Goal: Transaction & Acquisition: Book appointment/travel/reservation

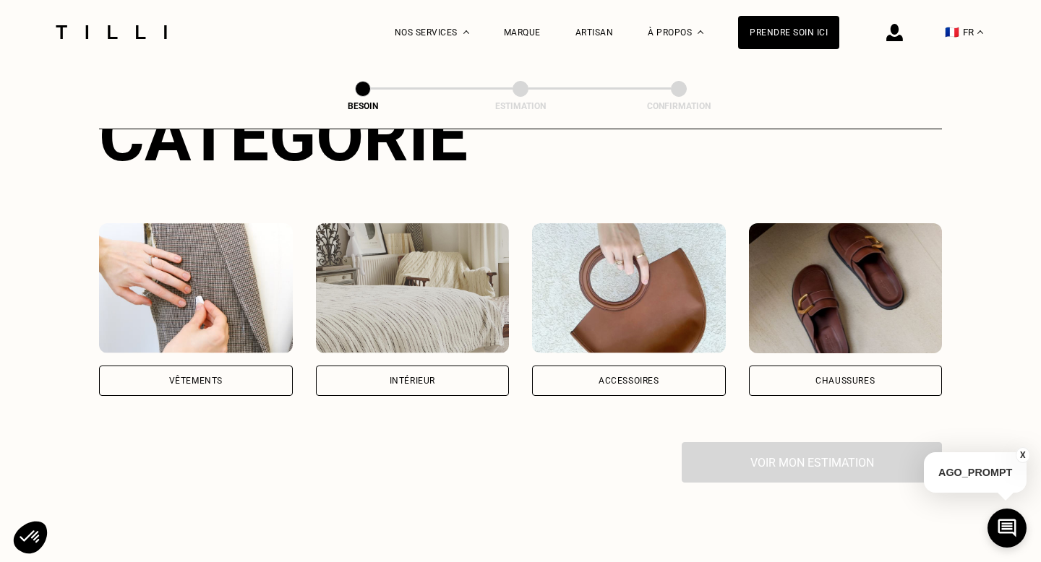
scroll to position [236, 0]
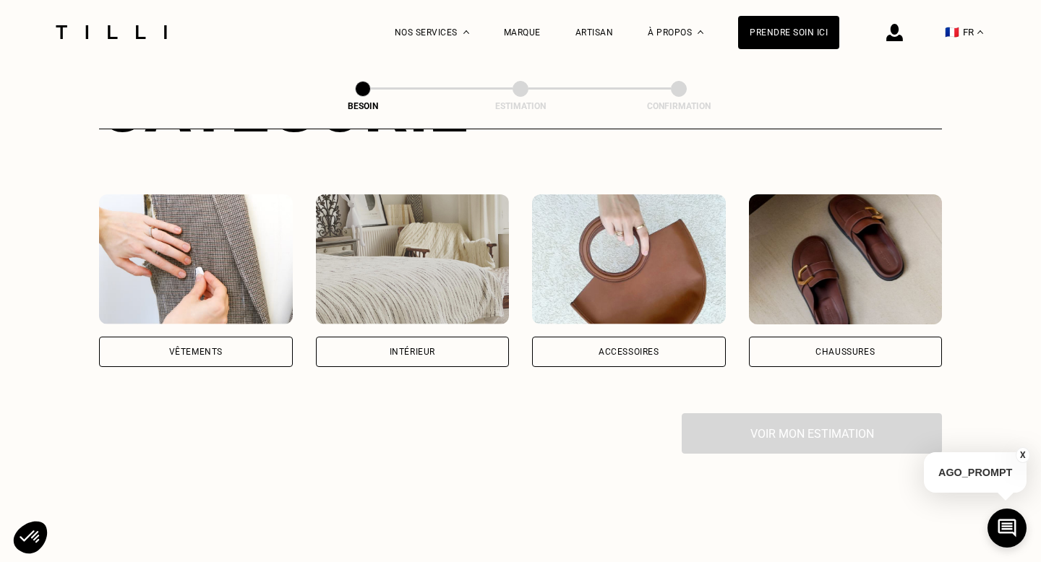
click at [223, 337] on div "Vêtements" at bounding box center [196, 352] width 194 height 30
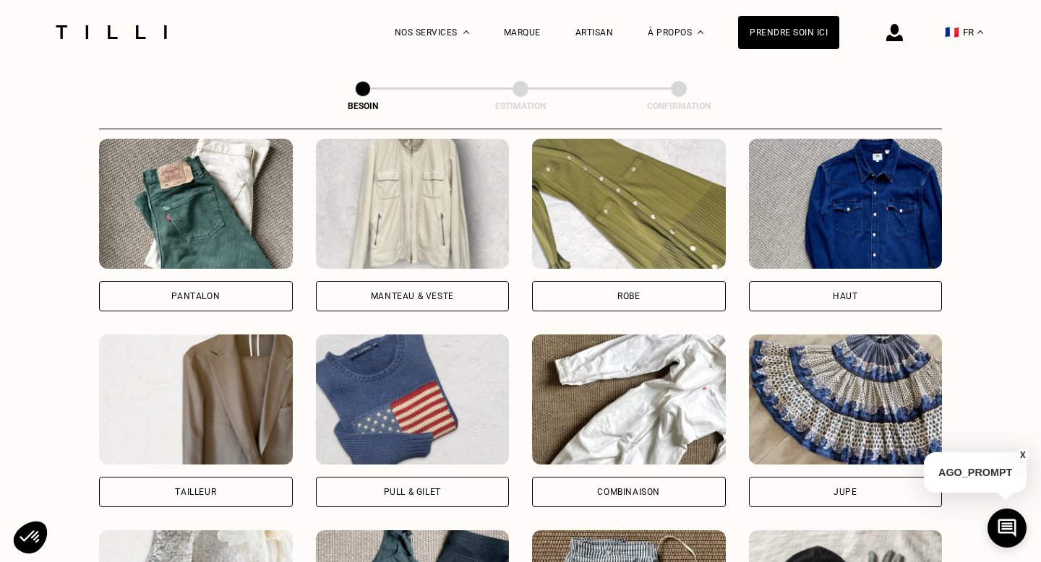
scroll to position [813, 0]
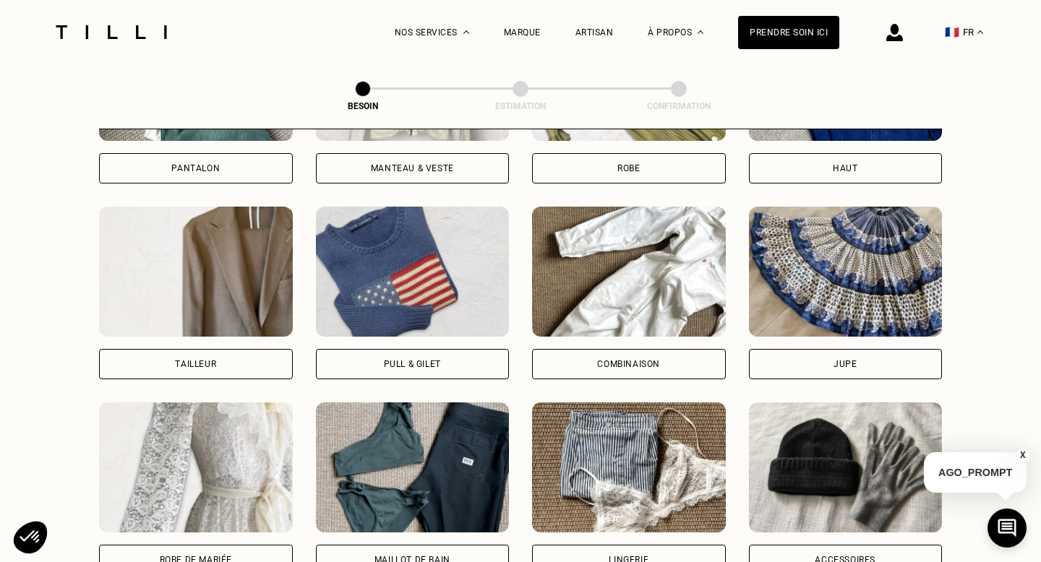
click at [667, 349] on div "Combinaison" at bounding box center [629, 364] width 194 height 30
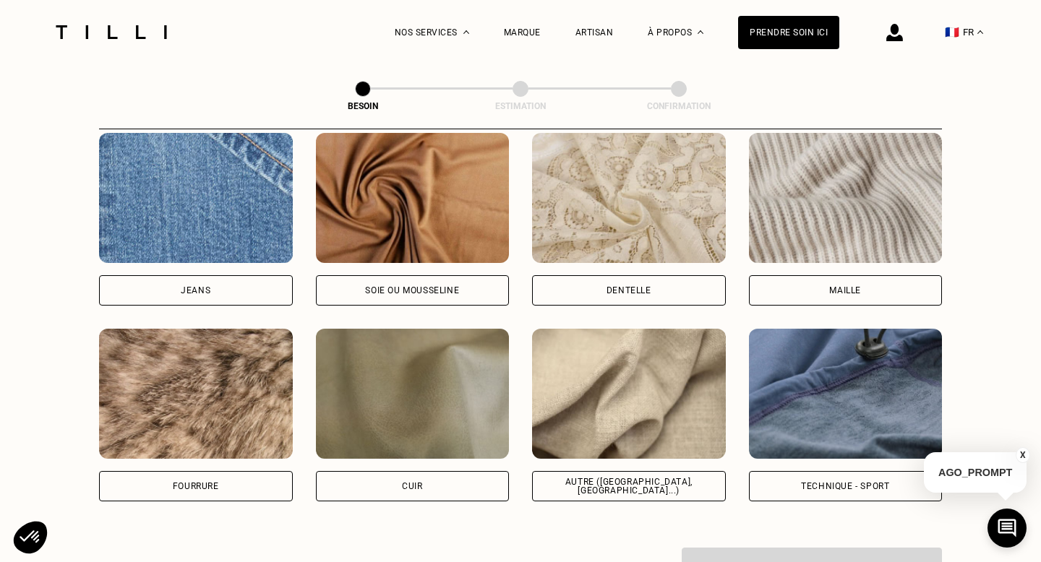
scroll to position [1586, 0]
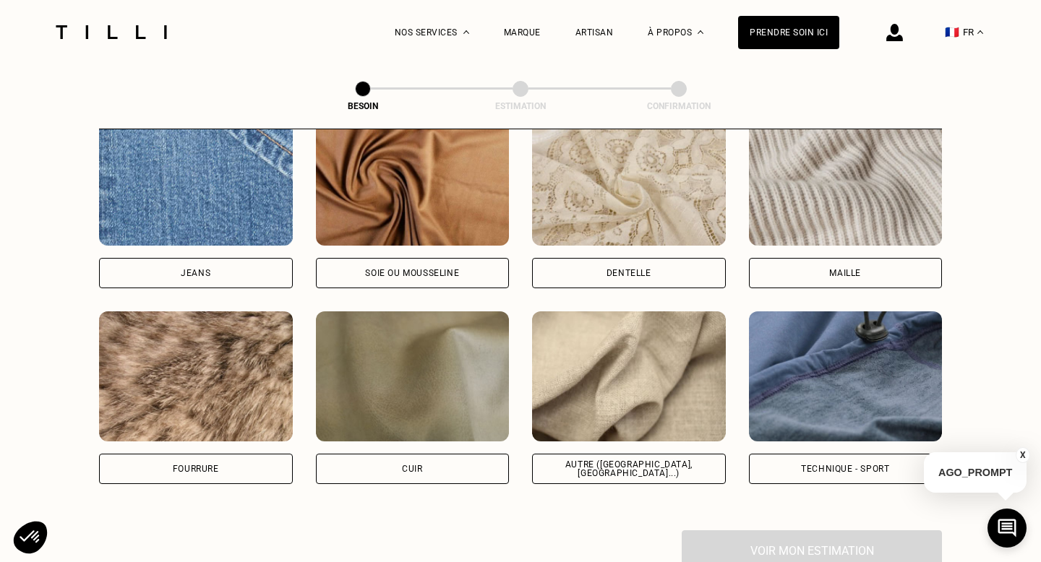
click at [618, 454] on div "Autre ([GEOGRAPHIC_DATA], [GEOGRAPHIC_DATA]...)" at bounding box center [629, 469] width 194 height 30
select select "FR"
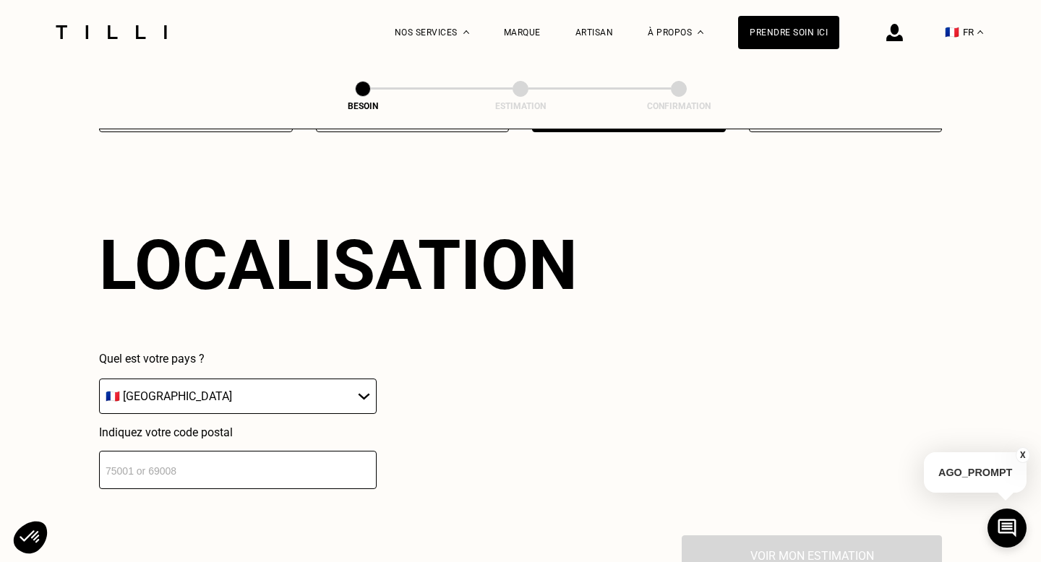
scroll to position [1939, 0]
click at [192, 458] on input "number" at bounding box center [238, 469] width 278 height 38
type input "92110"
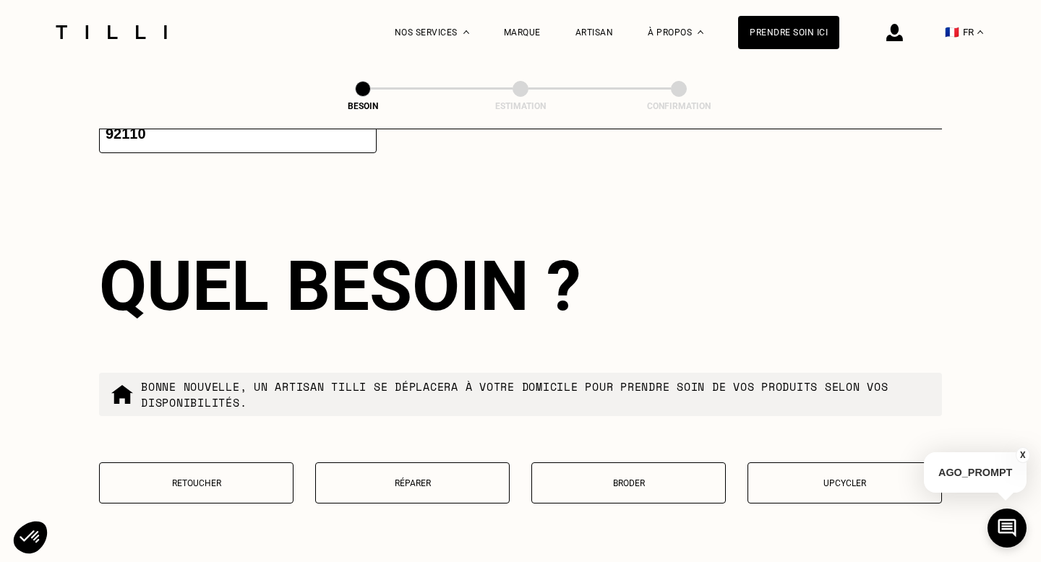
scroll to position [2296, 0]
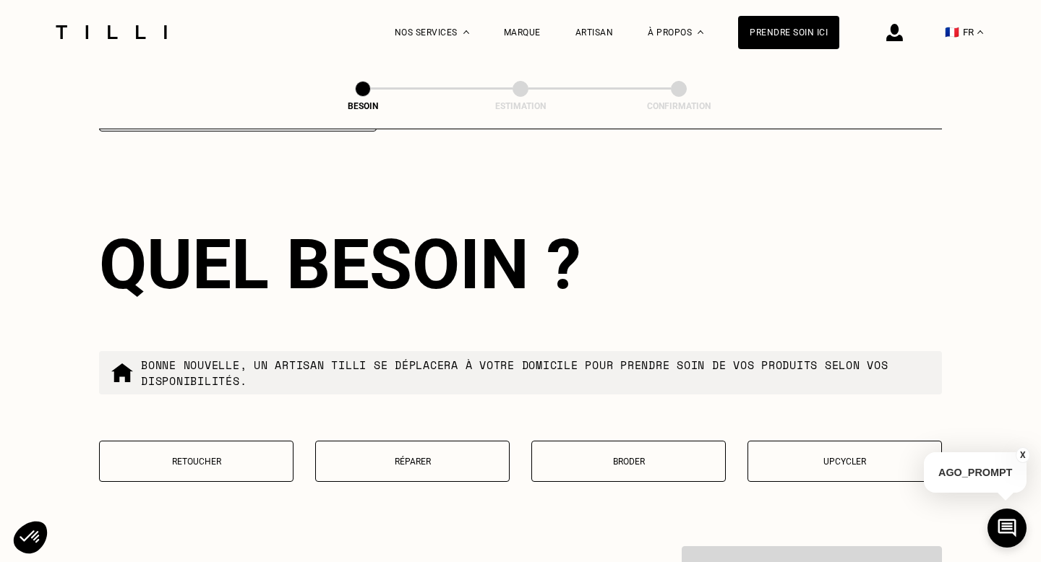
click at [197, 457] on p "Retoucher" at bounding box center [196, 462] width 179 height 10
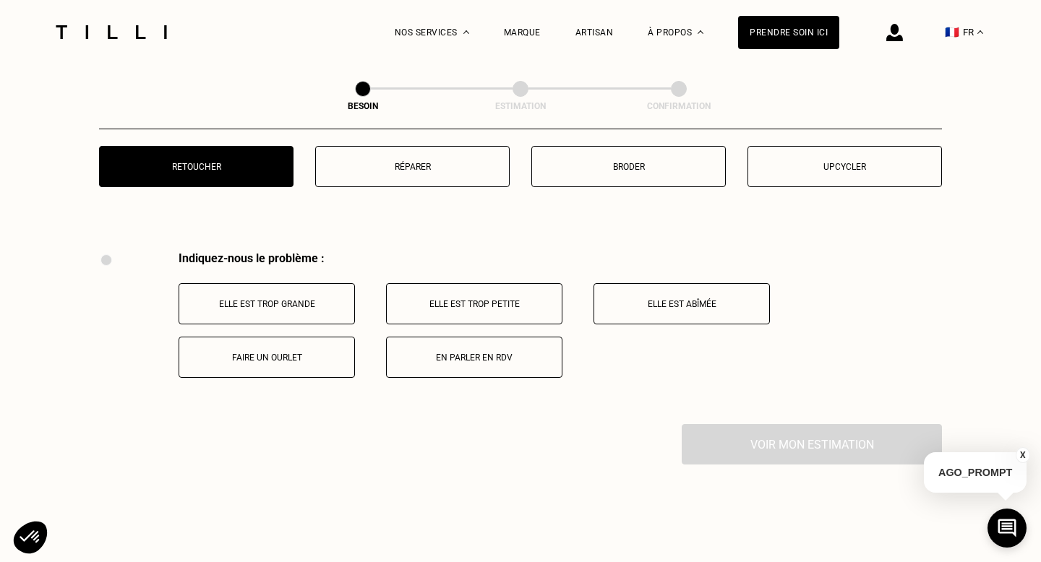
scroll to position [2666, 0]
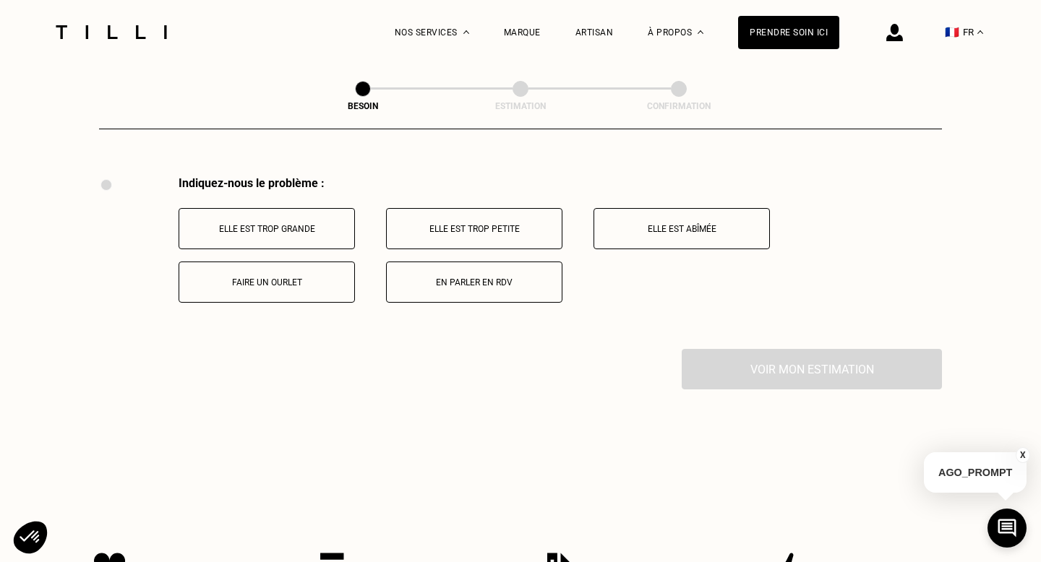
click at [284, 278] on p "Faire un ourlet" at bounding box center [267, 283] width 160 height 10
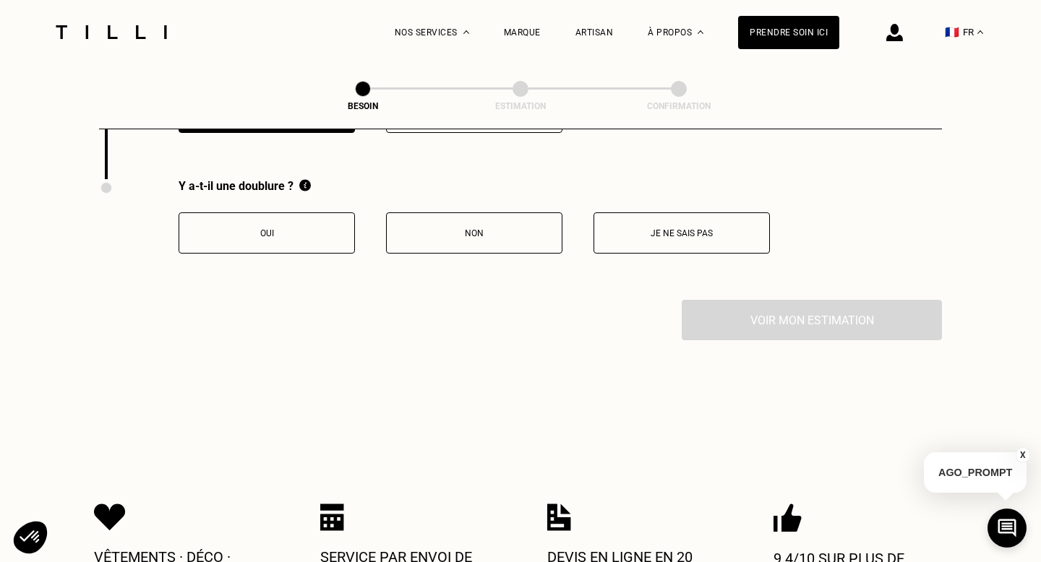
scroll to position [2839, 0]
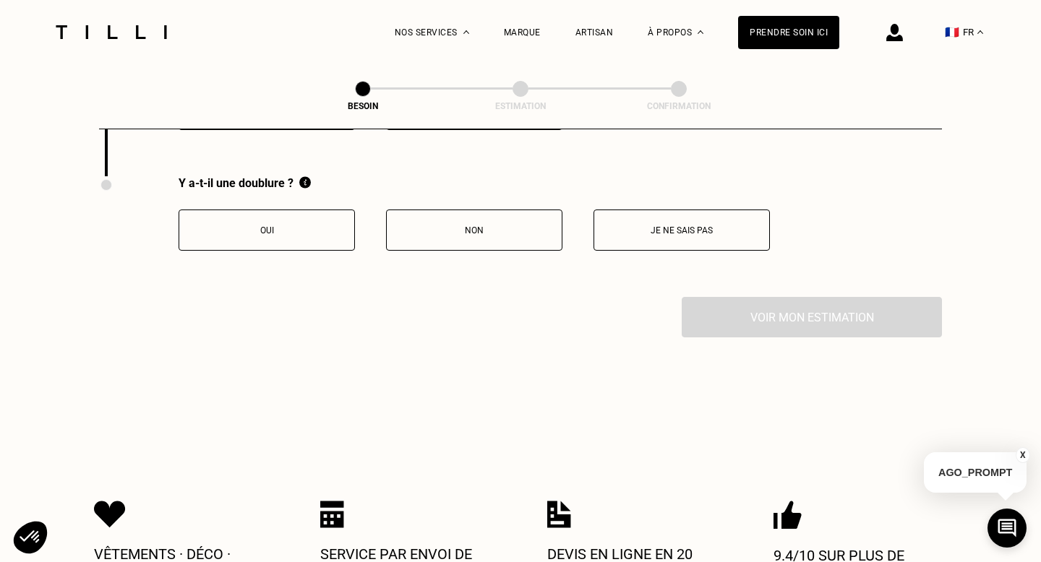
click at [460, 227] on button "Non" at bounding box center [474, 230] width 176 height 41
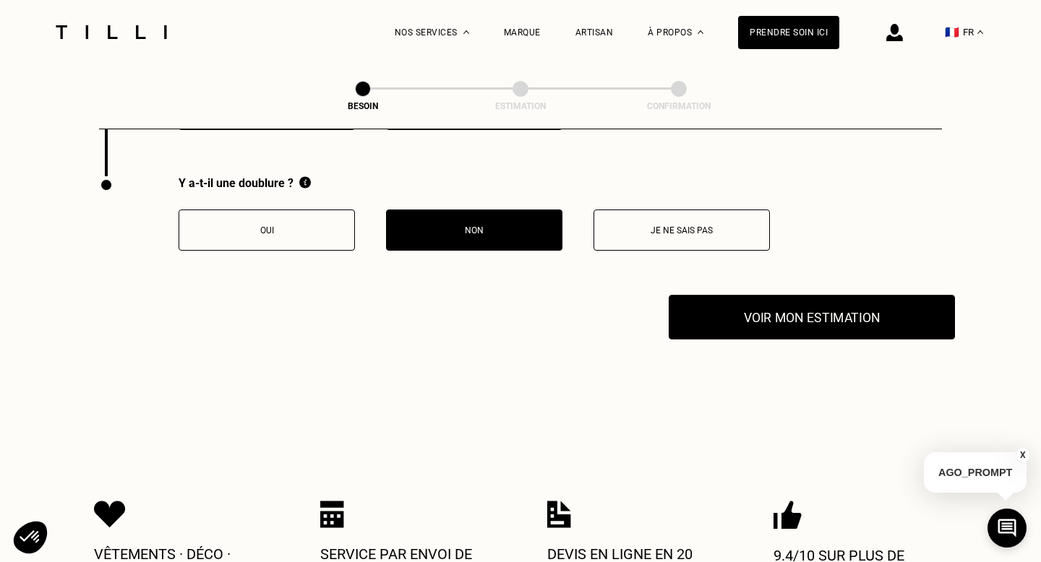
click at [761, 317] on button "Voir mon estimation" at bounding box center [812, 317] width 286 height 45
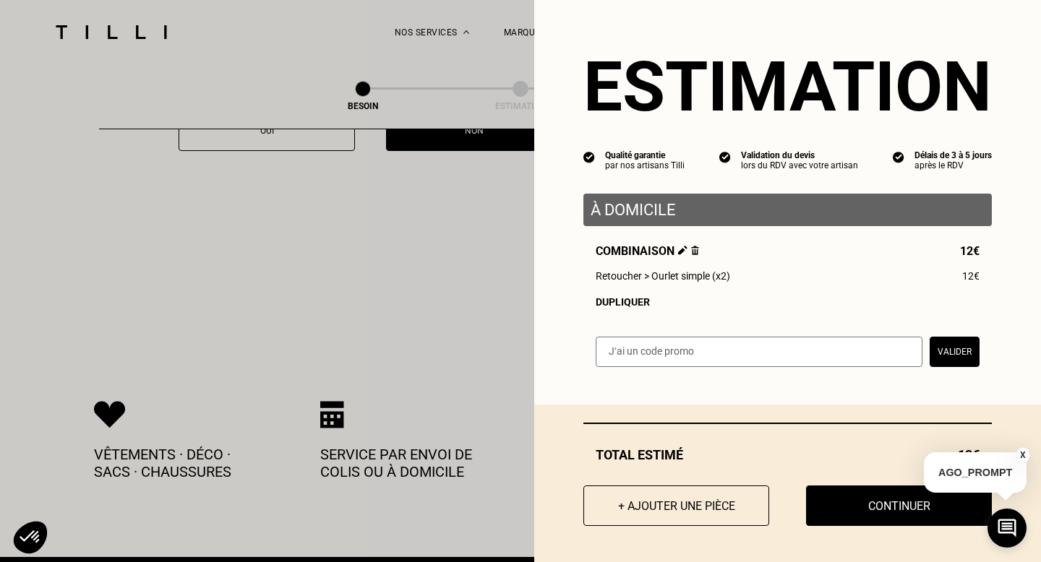
scroll to position [2924, 0]
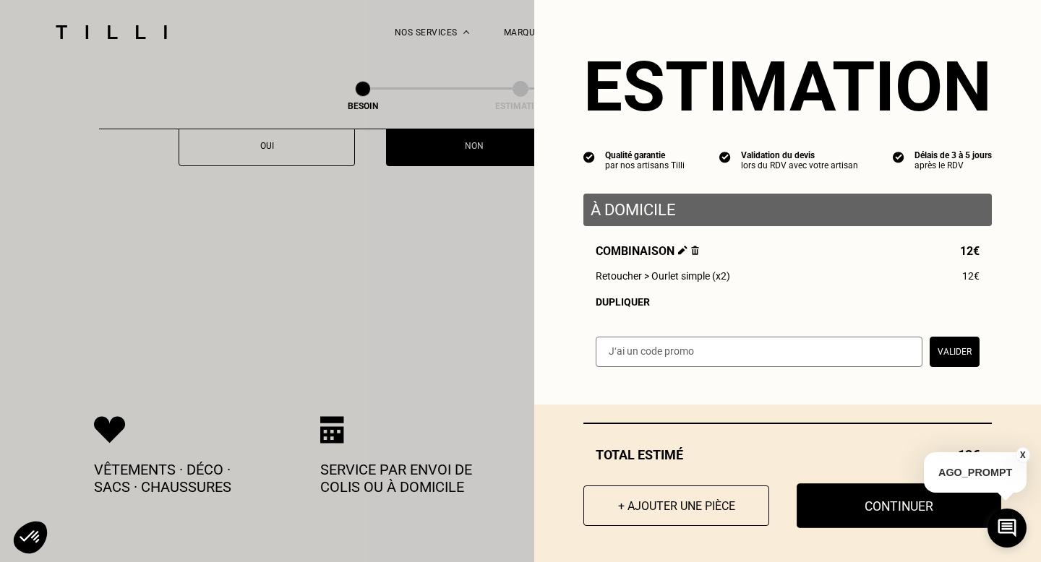
click at [850, 510] on button "Continuer" at bounding box center [899, 506] width 205 height 45
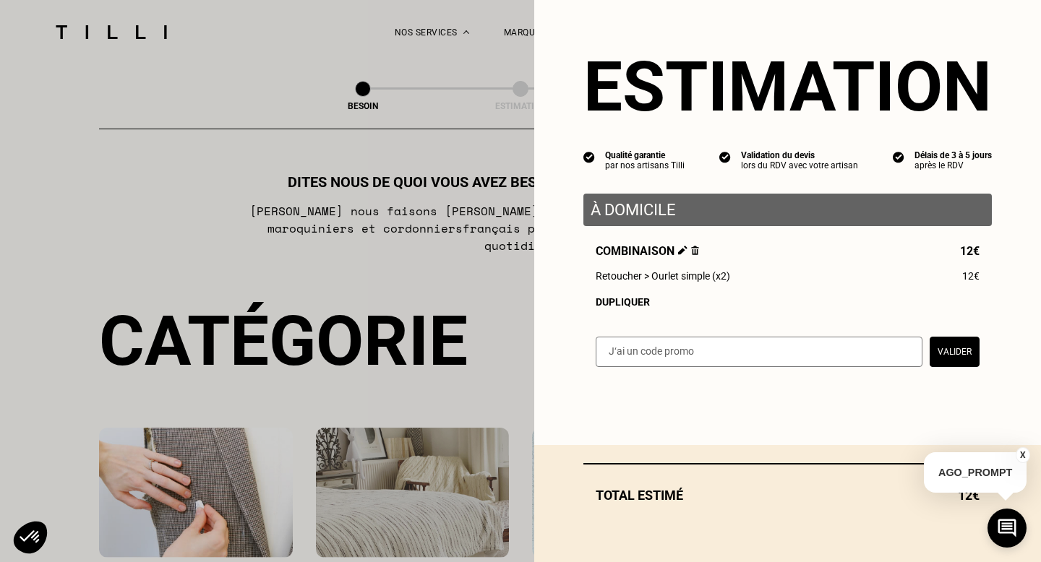
select select "FR"
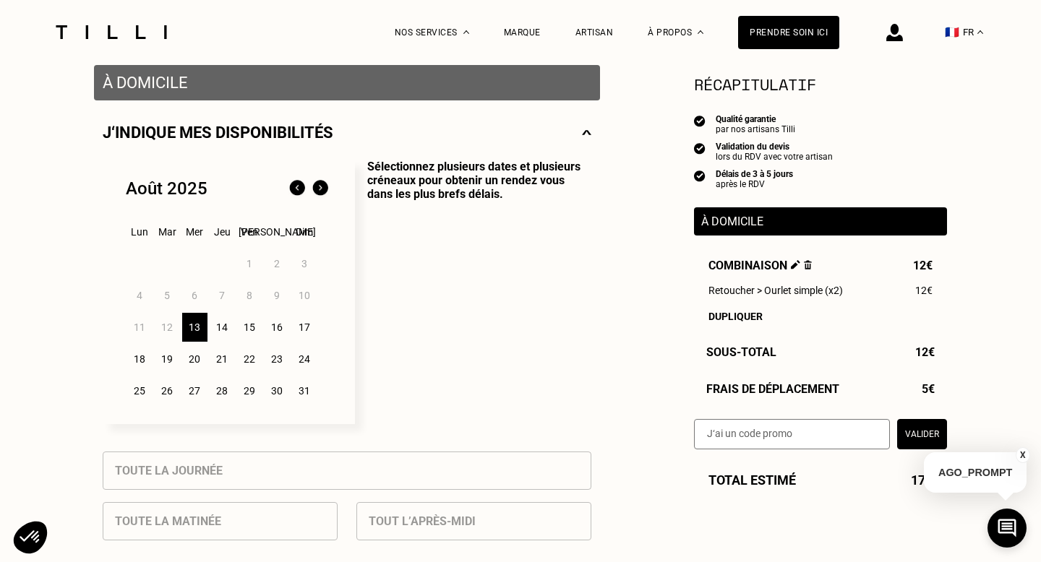
scroll to position [273, 0]
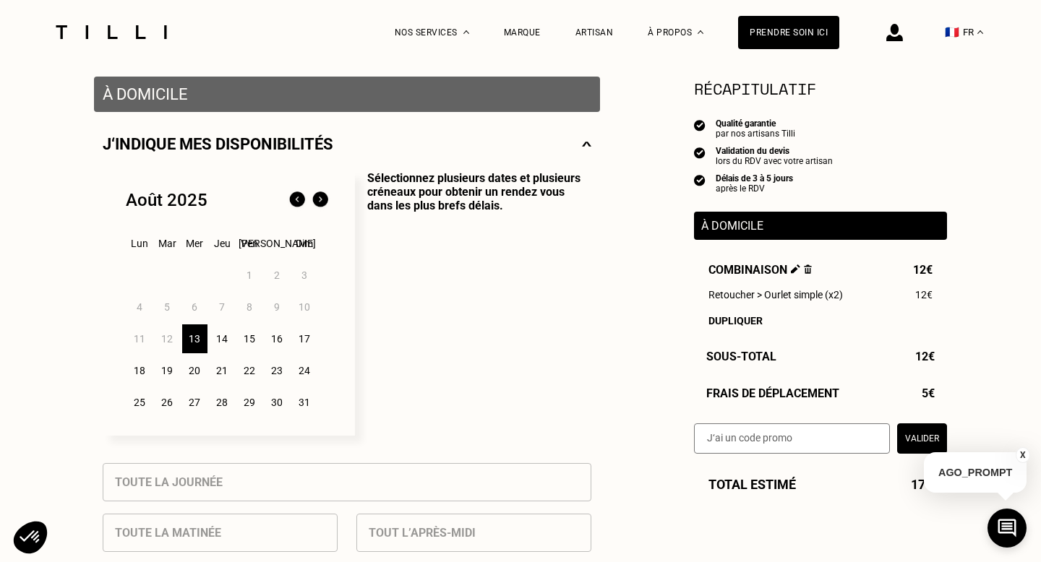
click at [202, 341] on div "13" at bounding box center [194, 339] width 25 height 29
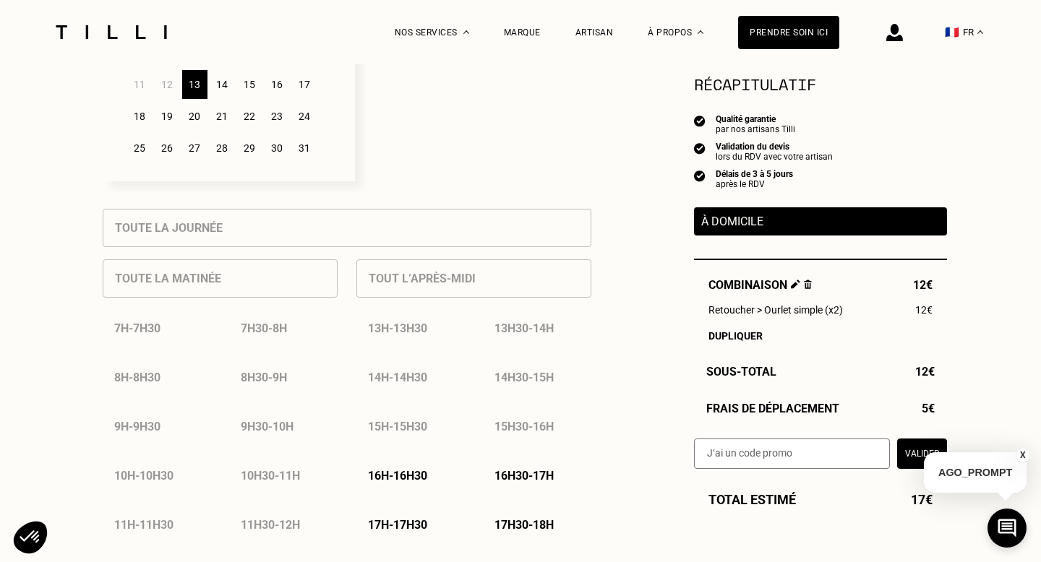
scroll to position [603, 0]
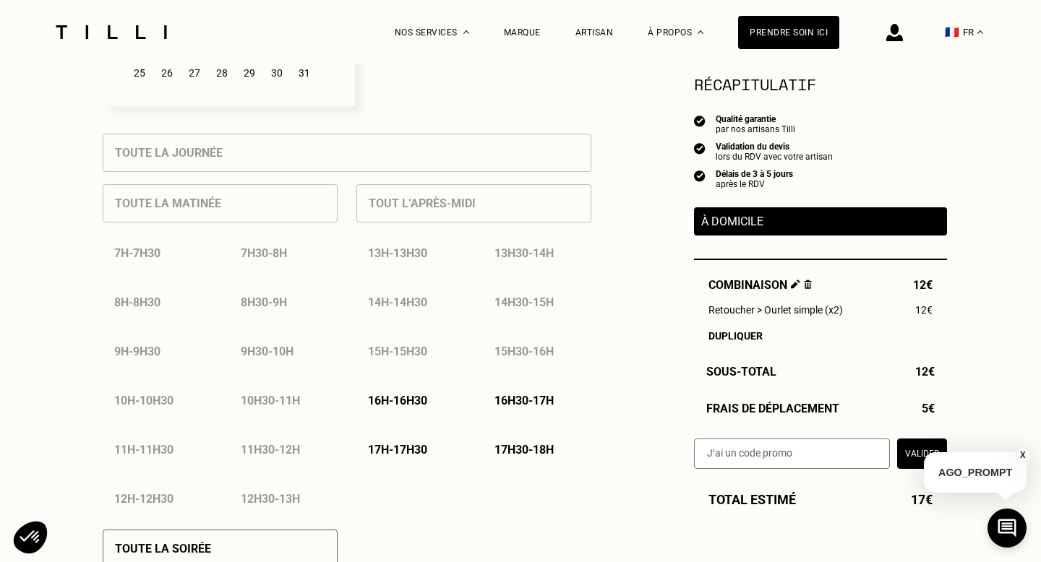
click at [414, 401] on p "16h - 16h30" at bounding box center [397, 401] width 59 height 14
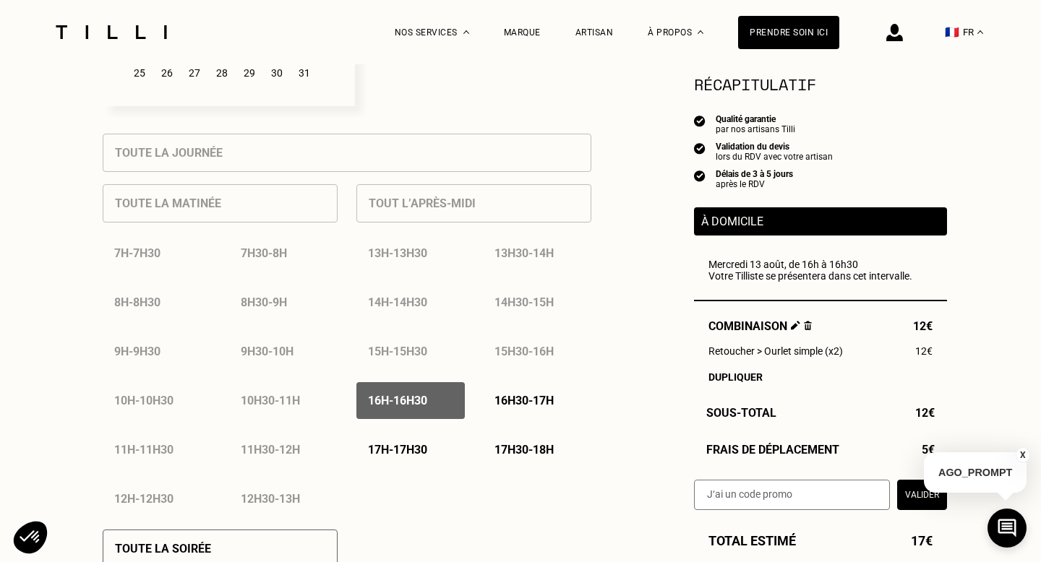
click at [414, 401] on p "16h - 16h30" at bounding box center [397, 401] width 59 height 14
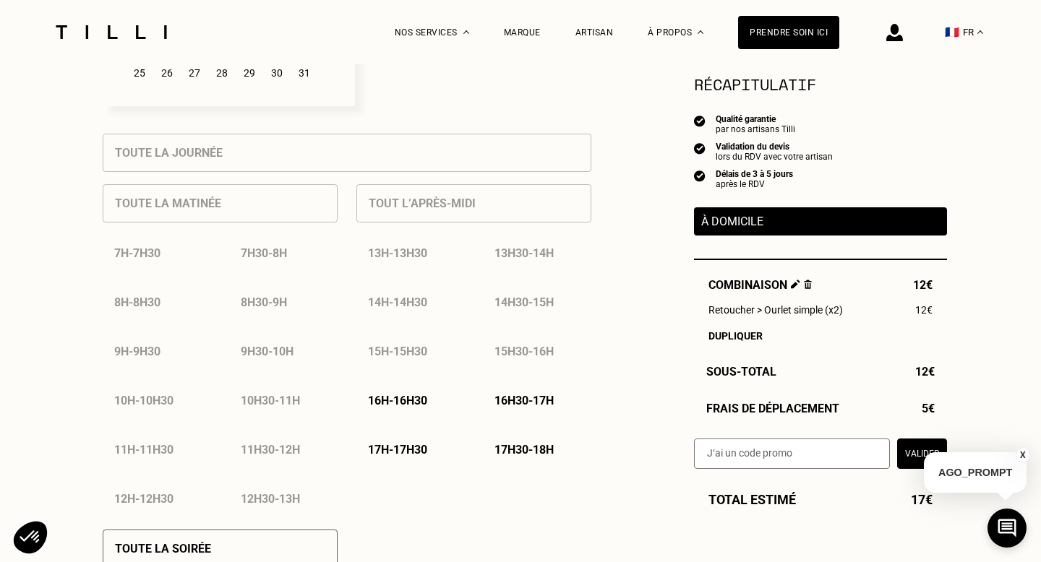
click at [390, 456] on p "17h - 17h30" at bounding box center [397, 450] width 59 height 14
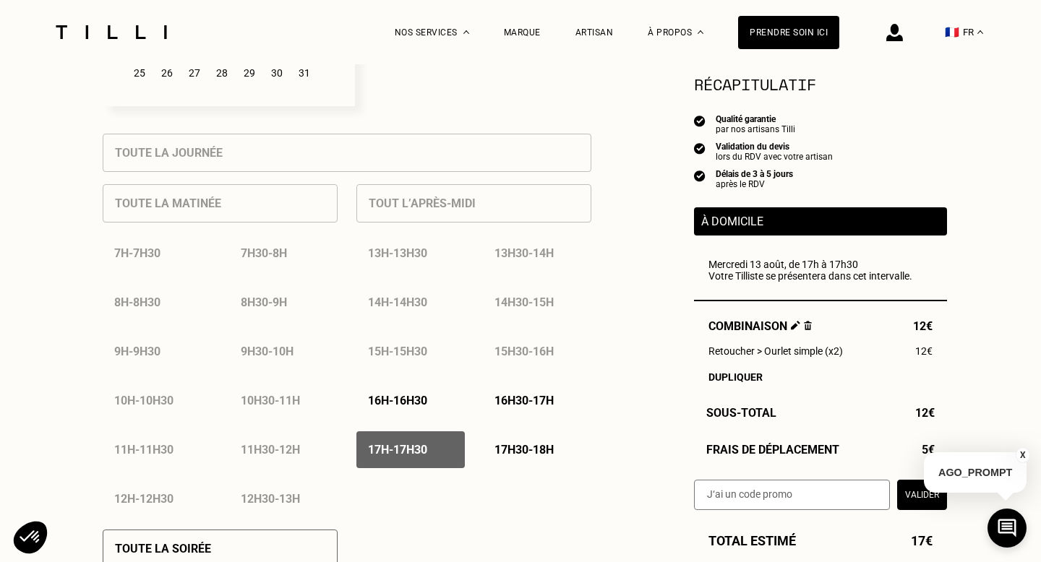
click at [390, 456] on p "17h - 17h30" at bounding box center [397, 450] width 59 height 14
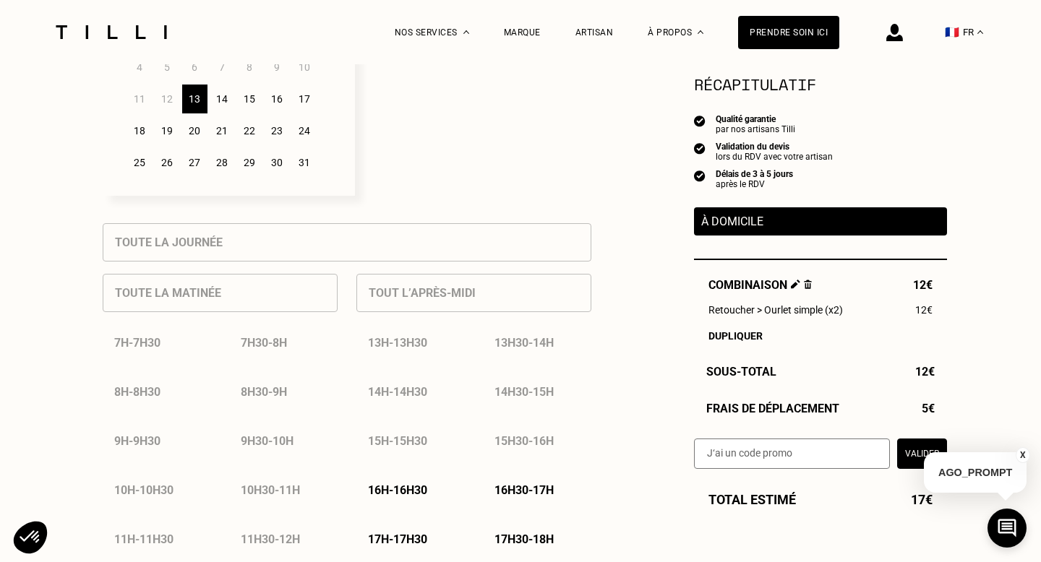
scroll to position [514, 0]
click at [220, 108] on div "14" at bounding box center [222, 98] width 25 height 29
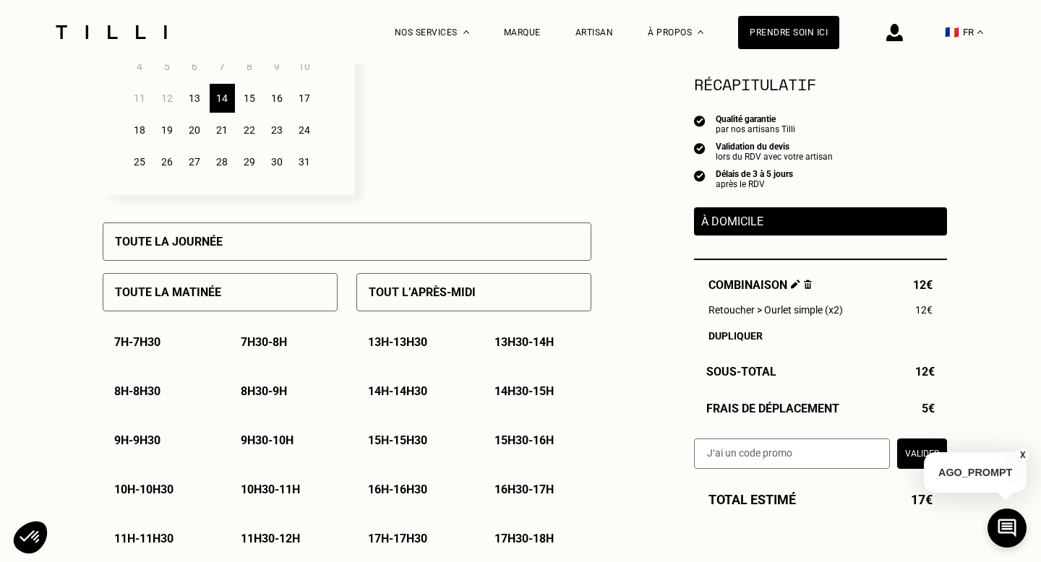
scroll to position [553, 0]
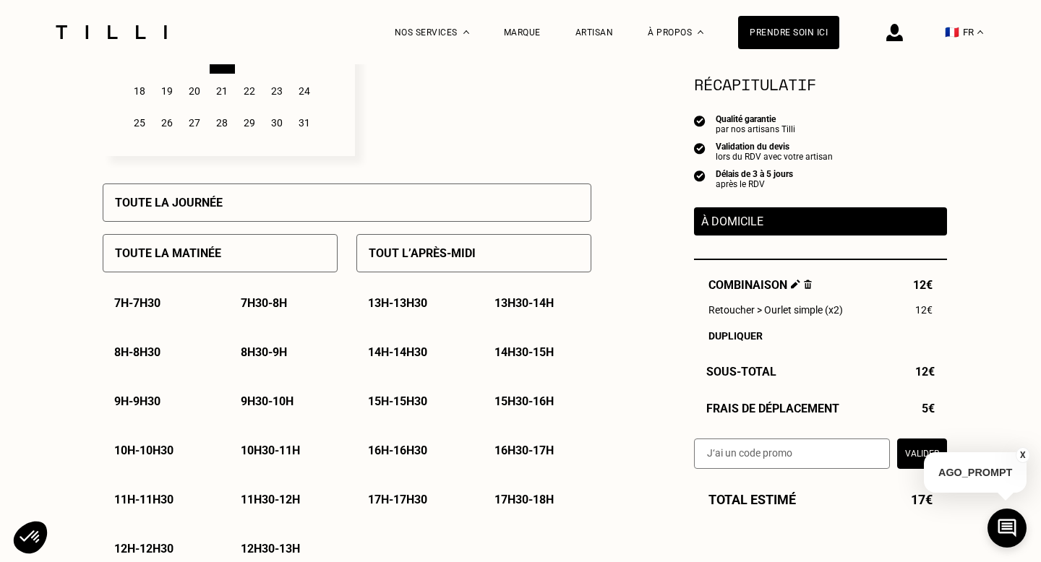
click at [145, 351] on p "8h - 8h30" at bounding box center [137, 353] width 46 height 14
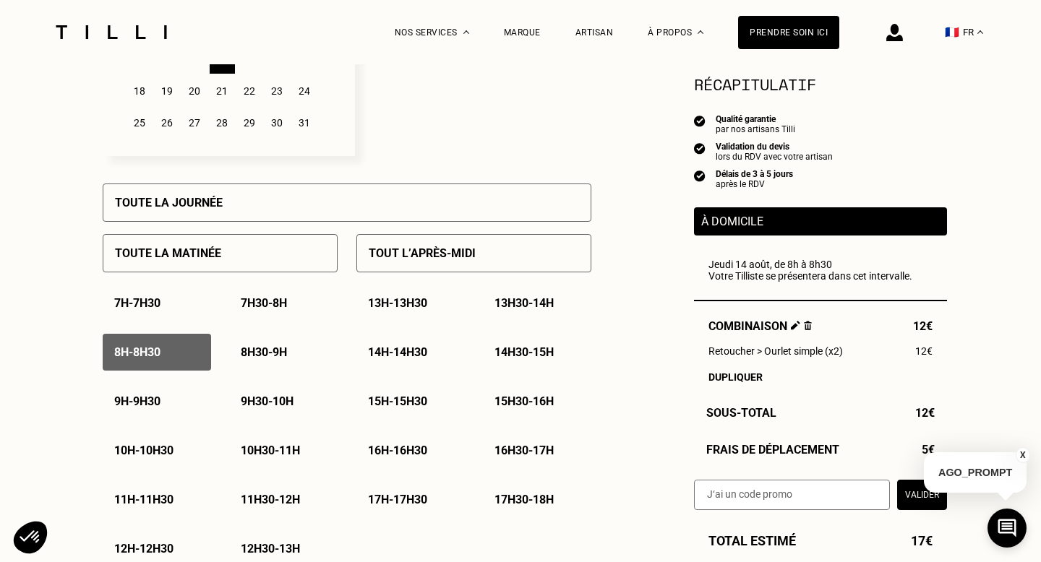
click at [247, 356] on p "8h30 - 9h" at bounding box center [264, 353] width 46 height 14
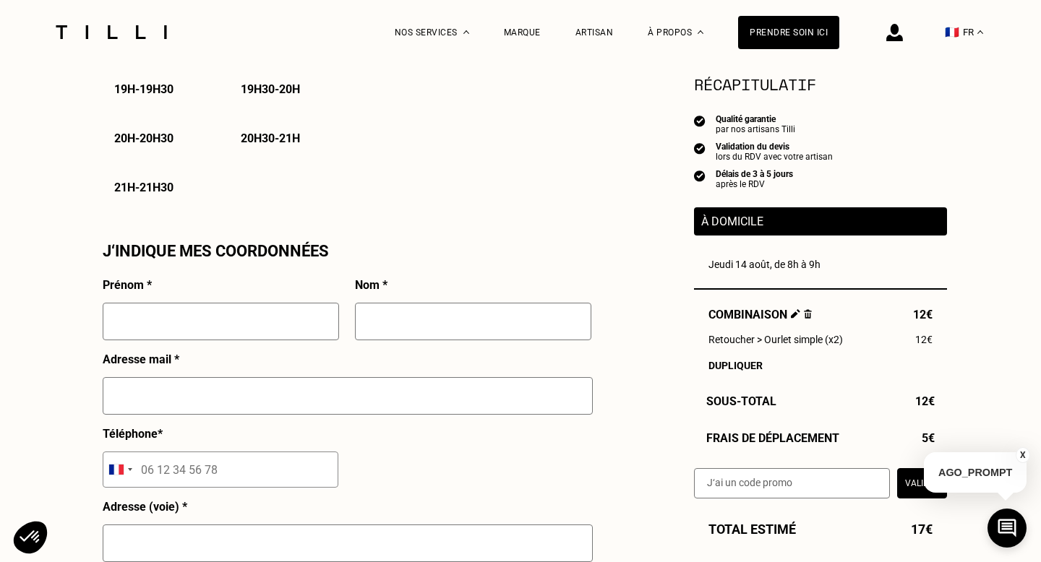
scroll to position [1178, 0]
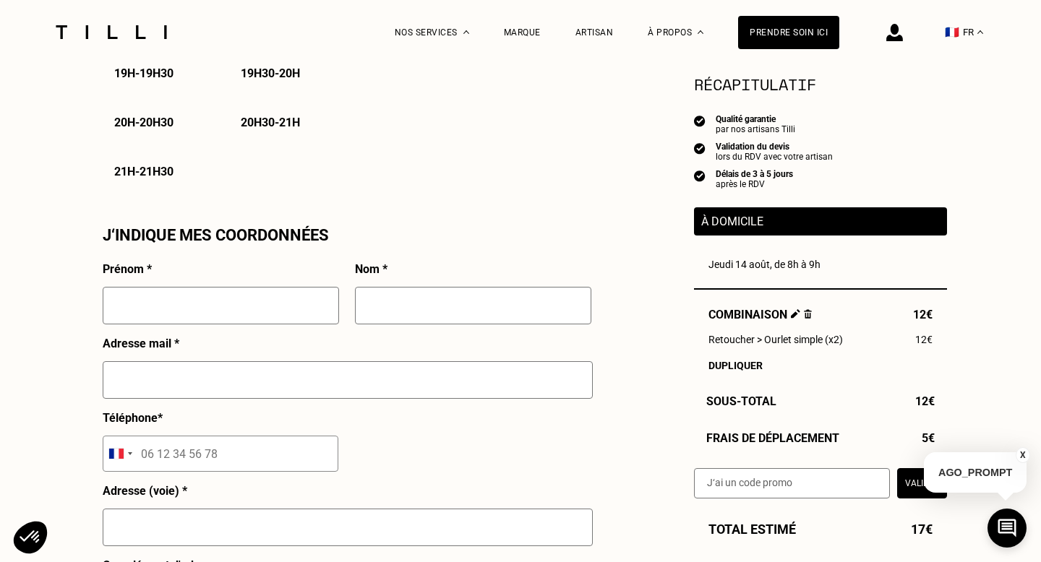
click at [247, 312] on input "text" at bounding box center [221, 306] width 236 height 38
type input "Axelle"
type input "[PERSON_NAME]"
type input "[EMAIL_ADDRESS][PERSON_NAME][DOMAIN_NAME]"
type input "06 16 71 35 19"
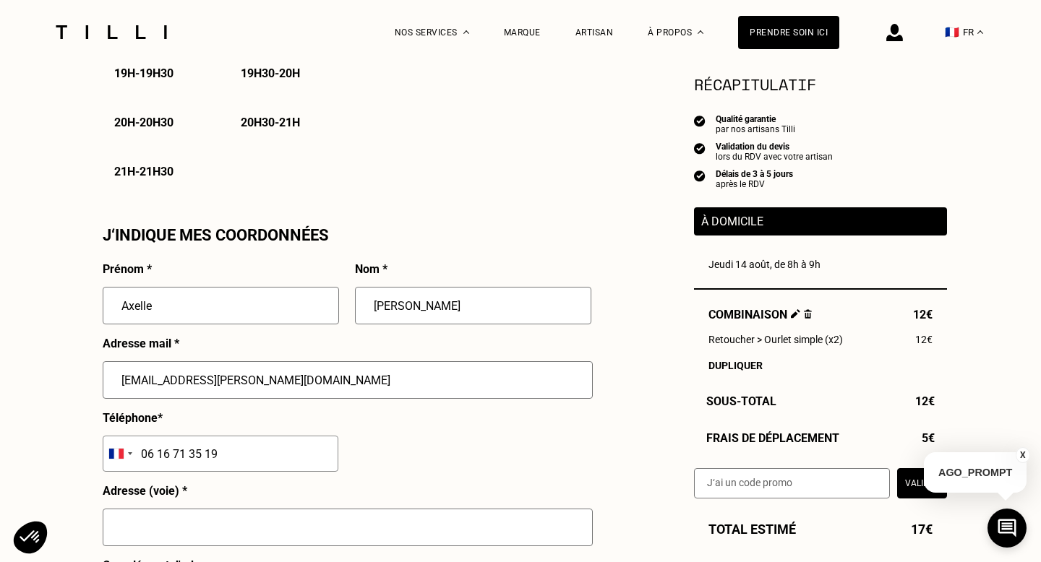
type input "20 cité nouvelle"
type input "Clichy, [GEOGRAPHIC_DATA]"
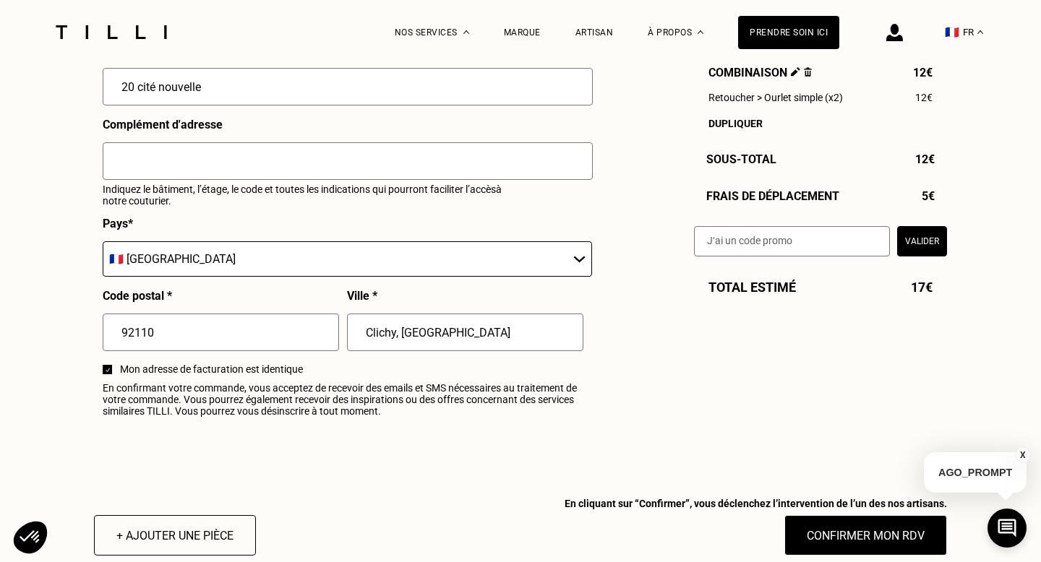
scroll to position [1636, 0]
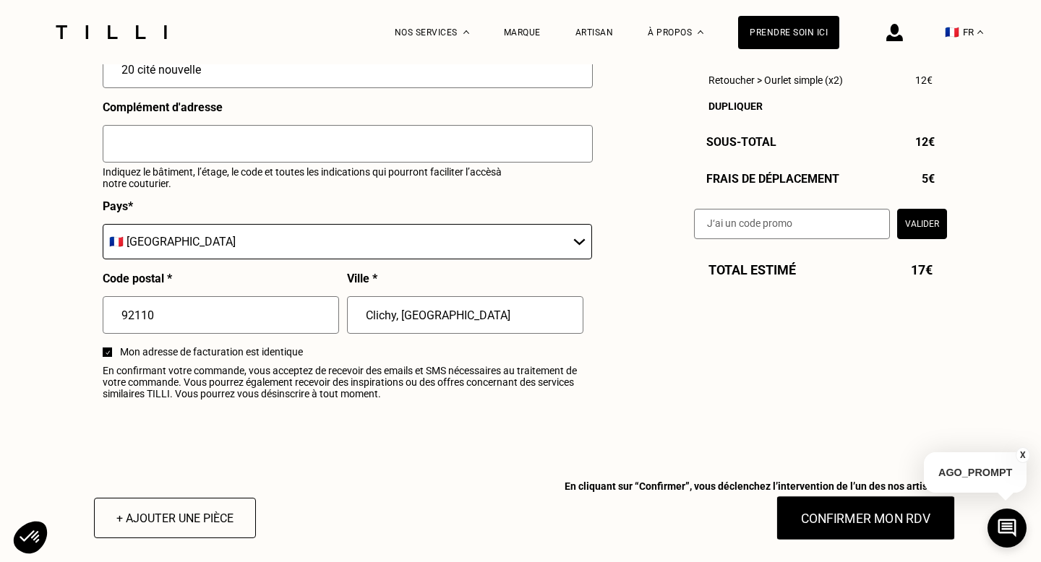
click at [821, 523] on button "Confirmer mon RDV" at bounding box center [865, 518] width 179 height 45
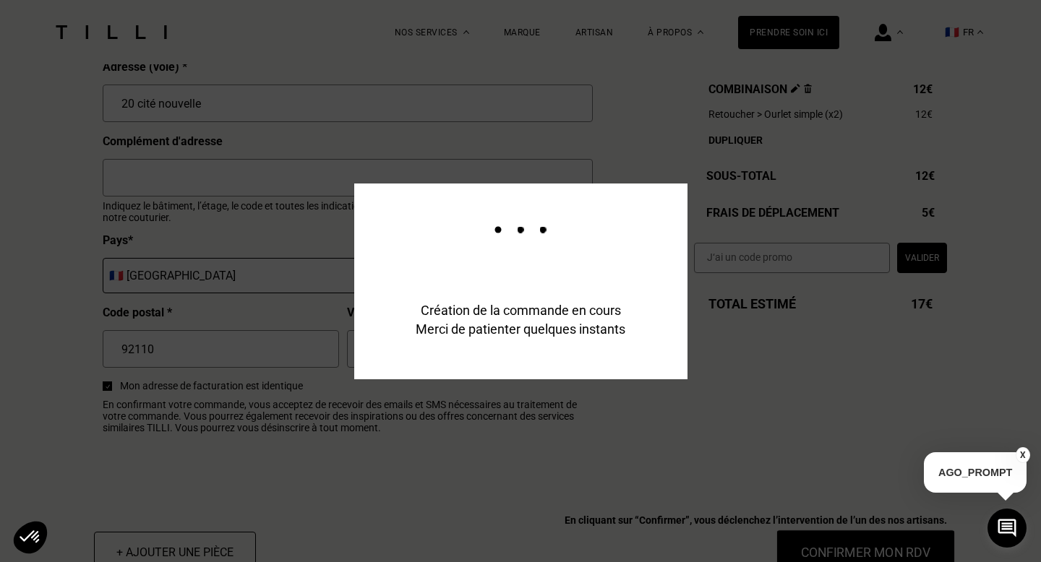
scroll to position [1671, 0]
